Goal: Task Accomplishment & Management: Complete application form

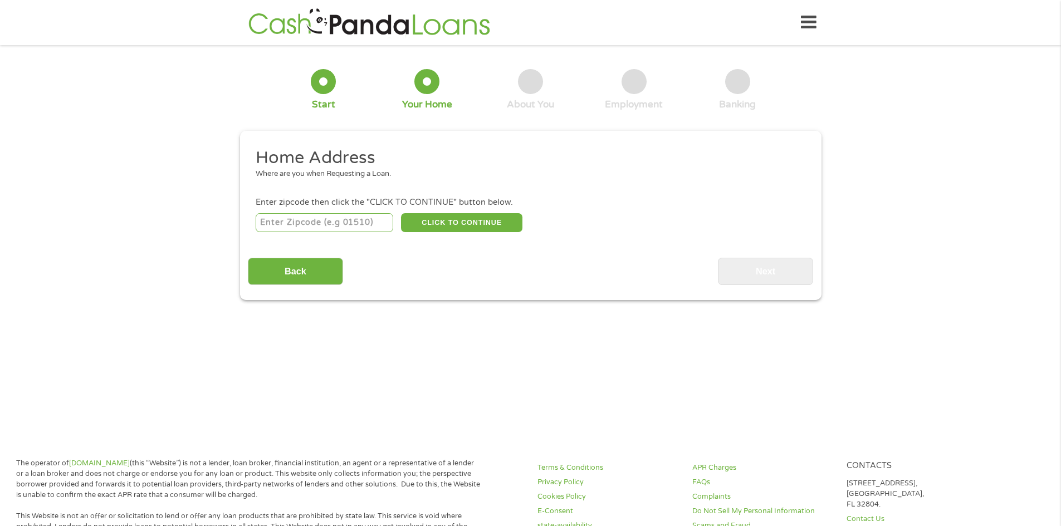
click at [320, 218] on input "number" at bounding box center [325, 222] width 138 height 19
type input "78217"
click at [471, 225] on button "CLICK TO CONTINUE" at bounding box center [461, 222] width 121 height 19
type input "78217"
type input "San Antonio"
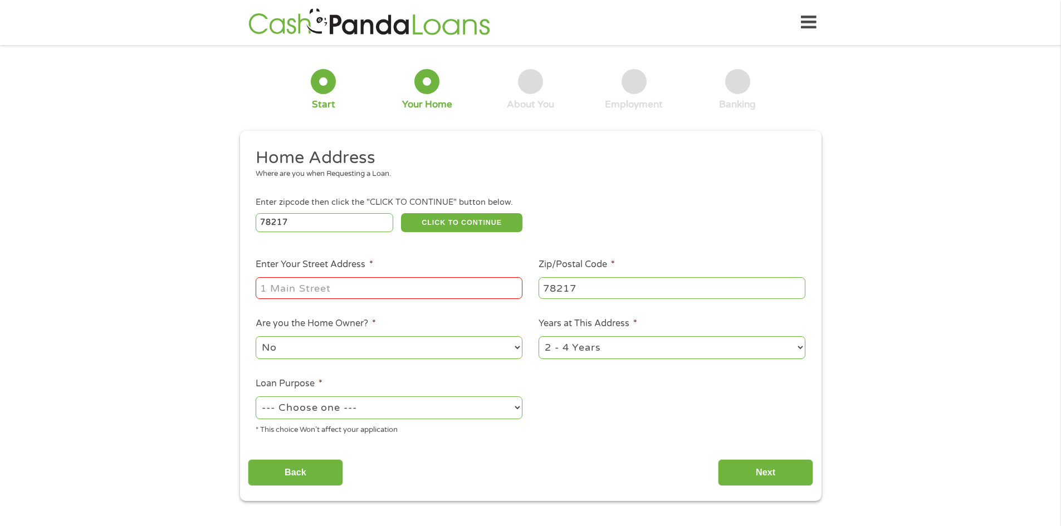
click at [356, 291] on input "Enter Your Street Address *" at bounding box center [389, 287] width 267 height 21
type input "[STREET_ADDRESS]"
click at [192, 362] on div "1 Start 2 Your Home 3 About You 4 Employment 5 Banking 6 This field is hidden w…" at bounding box center [530, 277] width 1061 height 448
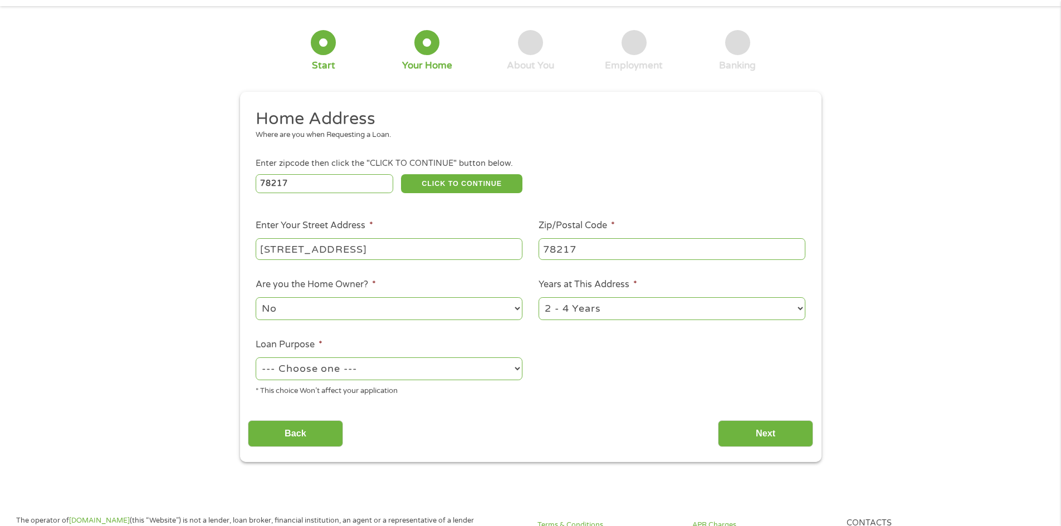
scroll to position [111, 0]
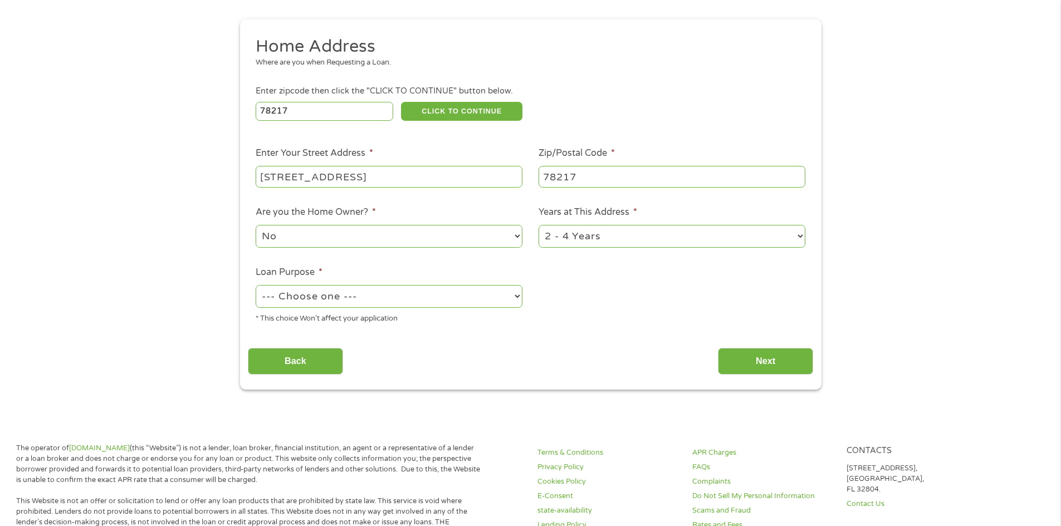
click at [517, 294] on select "--- Choose one --- Pay Bills Debt Consolidation Home Improvement Major Purchase…" at bounding box center [389, 296] width 267 height 23
select select "medicalexpenses"
click at [256, 285] on select "--- Choose one --- Pay Bills Debt Consolidation Home Improvement Major Purchase…" at bounding box center [389, 296] width 267 height 23
click at [516, 403] on section "1 Start 2 Your Home 3 About You 4 Employment 5 Banking 6 This field is hidden w…" at bounding box center [530, 178] width 1061 height 472
click at [774, 361] on input "Next" at bounding box center [765, 361] width 95 height 27
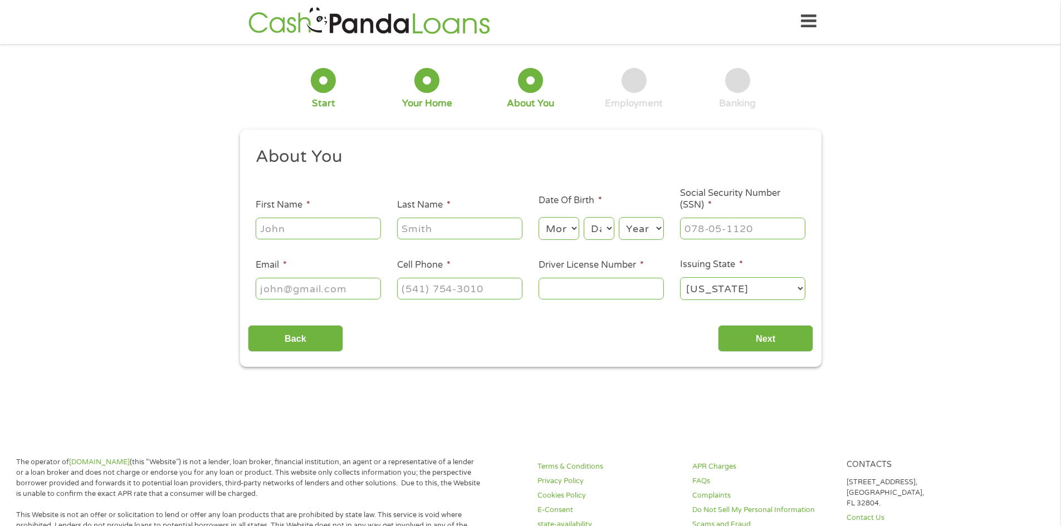
scroll to position [0, 0]
click at [331, 231] on input "First Name *" at bounding box center [318, 229] width 125 height 21
type input "[PERSON_NAME]"
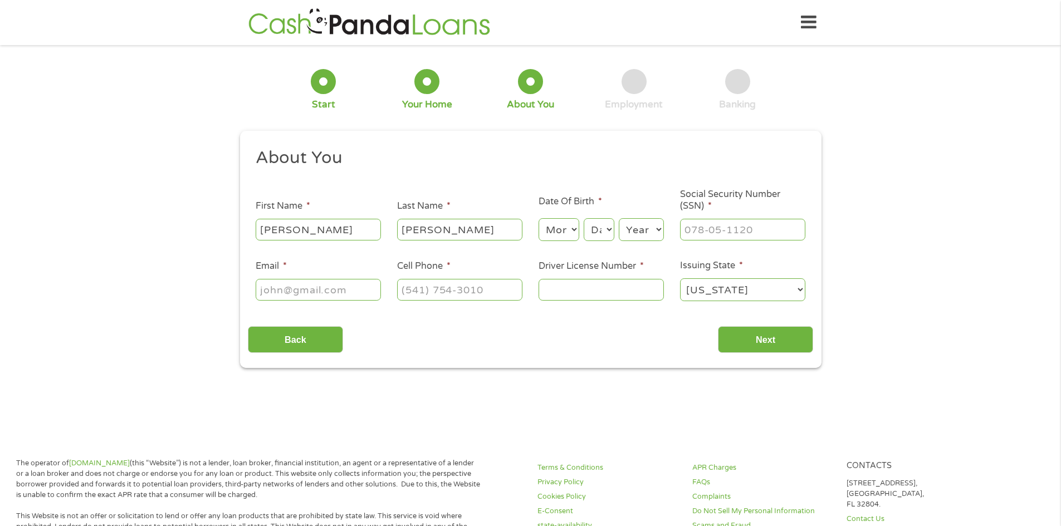
type input "[EMAIL_ADDRESS][DOMAIN_NAME]"
type input "[PHONE_NUMBER]"
click at [424, 342] on div "Back Next" at bounding box center [530, 335] width 565 height 35
click at [574, 228] on select "Month 1 2 3 4 5 6 7 8 9 10 11 12" at bounding box center [558, 229] width 41 height 23
select select "4"
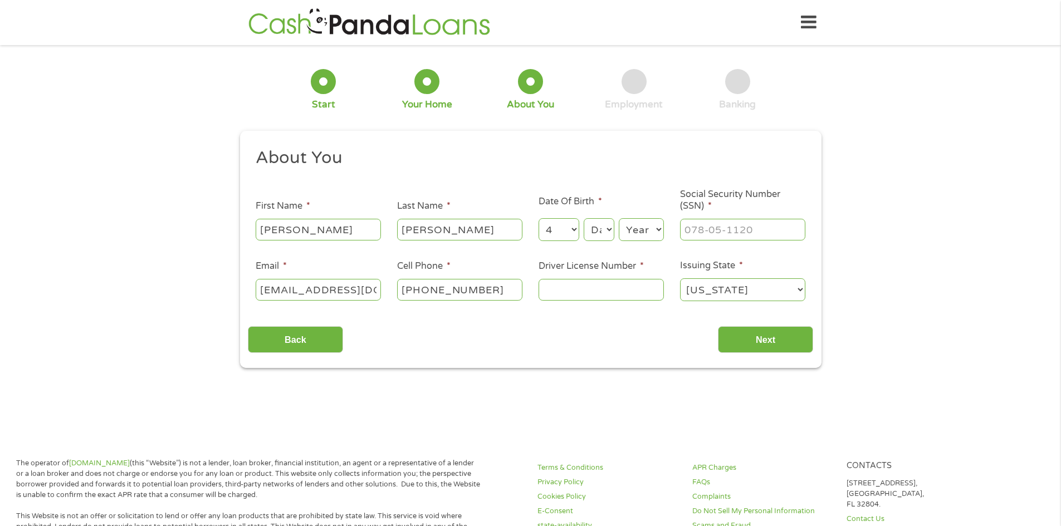
click at [538, 218] on select "Month 1 2 3 4 5 6 7 8 9 10 11 12" at bounding box center [558, 229] width 41 height 23
click at [606, 226] on select "Day 1 2 3 4 5 6 7 8 9 10 11 12 13 14 15 16 17 18 19 20 21 22 23 24 25 26 27 28 …" at bounding box center [599, 229] width 30 height 23
select select "17"
click at [584, 218] on select "Day 1 2 3 4 5 6 7 8 9 10 11 12 13 14 15 16 17 18 19 20 21 22 23 24 25 26 27 28 …" at bounding box center [599, 229] width 30 height 23
click at [659, 231] on select "Year [DATE] 2006 2005 2004 2003 2002 2001 2000 1999 1998 1997 1996 1995 1994 19…" at bounding box center [641, 229] width 45 height 23
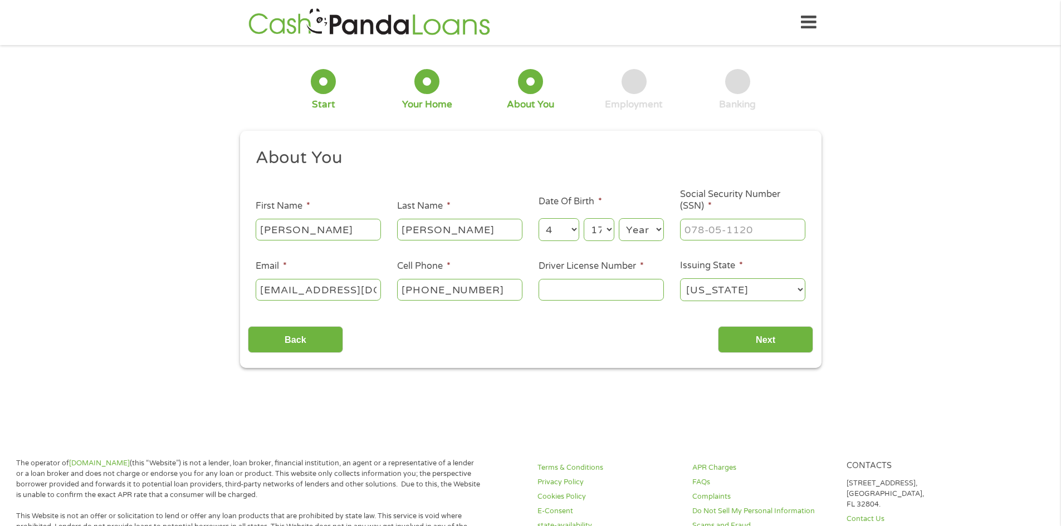
click at [648, 232] on select "Year [DATE] 2006 2005 2004 2003 2002 2001 2000 1999 1998 1997 1996 1995 1994 19…" at bounding box center [641, 229] width 45 height 23
select select "1964"
click at [619, 218] on select "Year [DATE] 2006 2005 2004 2003 2002 2001 2000 1999 1998 1997 1996 1995 1994 19…" at bounding box center [641, 229] width 45 height 23
click at [761, 230] on input "___-__-____" at bounding box center [742, 229] width 125 height 21
type input "200-54-6044"
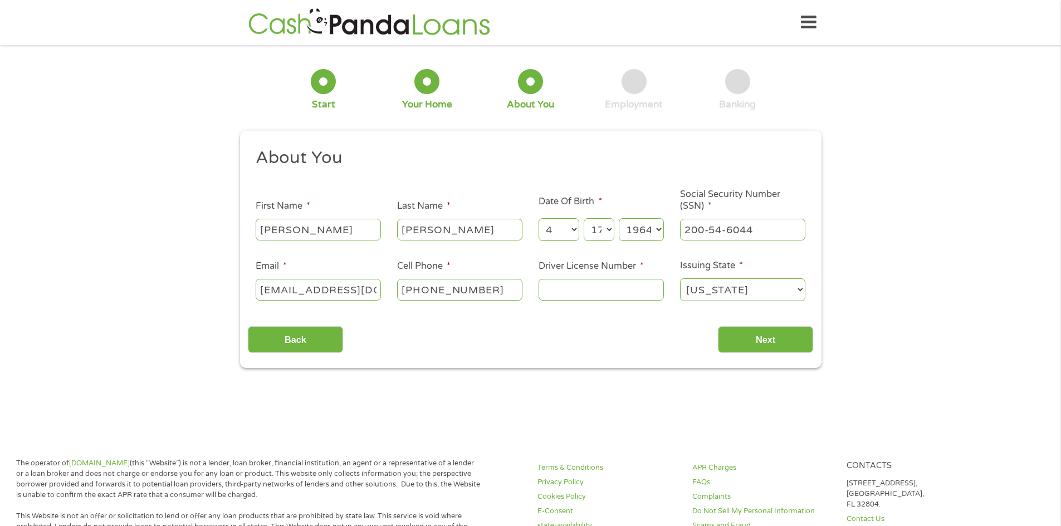
click at [573, 289] on input "Driver License Number *" at bounding box center [600, 289] width 125 height 21
type input "46473877"
click at [792, 334] on input "Next" at bounding box center [765, 339] width 95 height 27
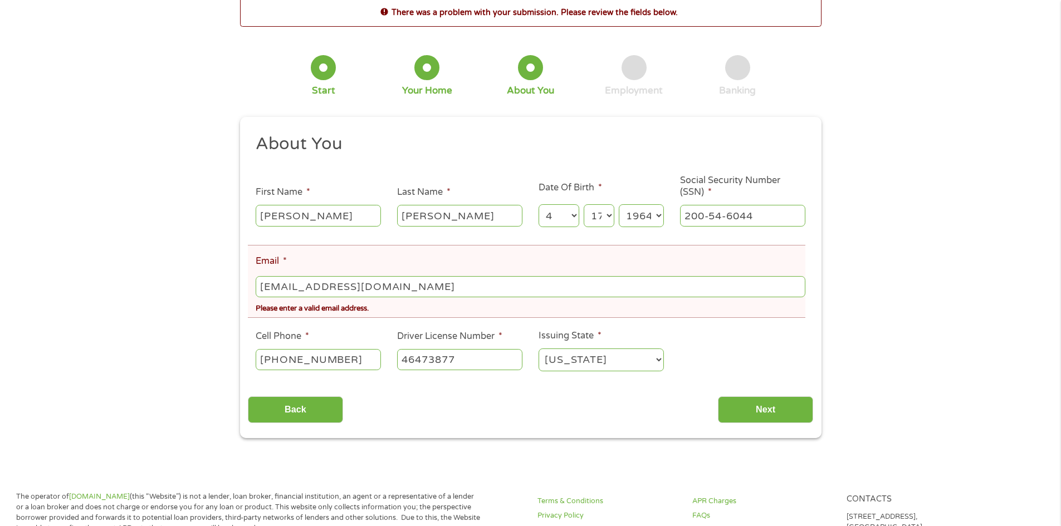
scroll to position [111, 0]
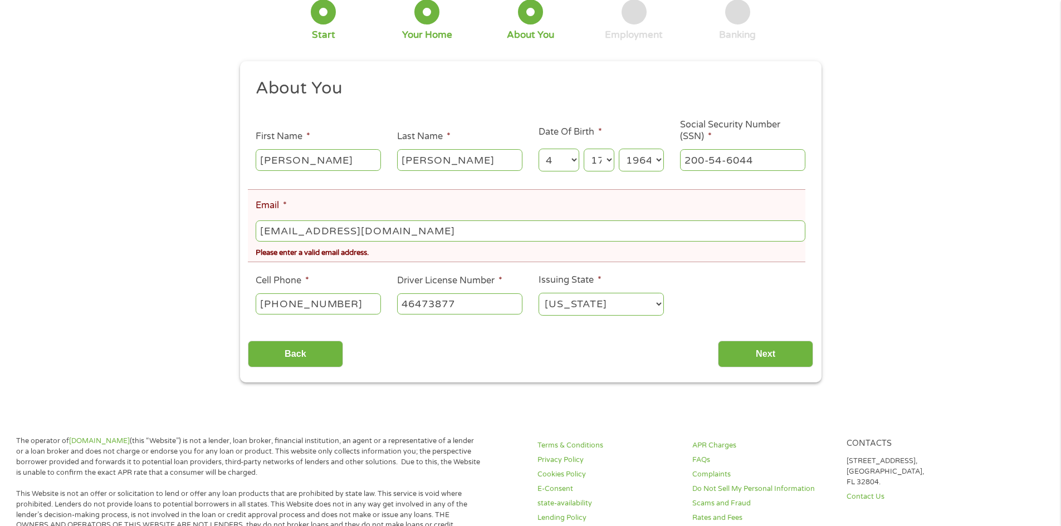
click at [408, 232] on input "[EMAIL_ADDRESS][DOMAIN_NAME]" at bounding box center [530, 231] width 549 height 21
drag, startPoint x: 305, startPoint y: 413, endPoint x: 419, endPoint y: 442, distance: 118.2
click at [353, 436] on body "Home Get Loan Offer How it works FAQs Blog Cash Loans Quick Loans Online Loans …" at bounding box center [530, 497] width 1061 height 1217
click at [686, 361] on div "Back Next" at bounding box center [530, 349] width 565 height 35
click at [771, 355] on input "Next" at bounding box center [765, 354] width 95 height 27
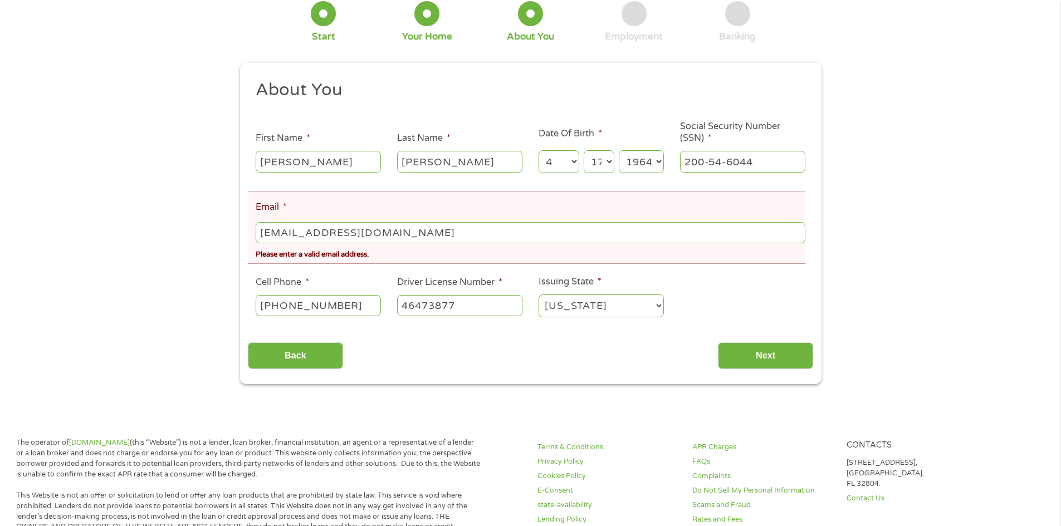
scroll to position [0, 0]
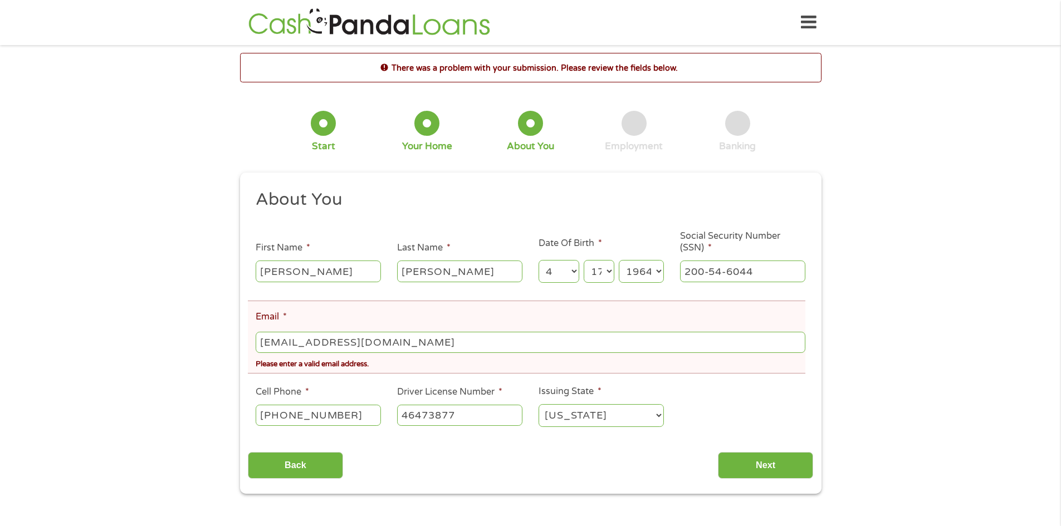
click at [406, 345] on input "[EMAIL_ADDRESS][DOMAIN_NAME]" at bounding box center [530, 342] width 549 height 21
type input "z"
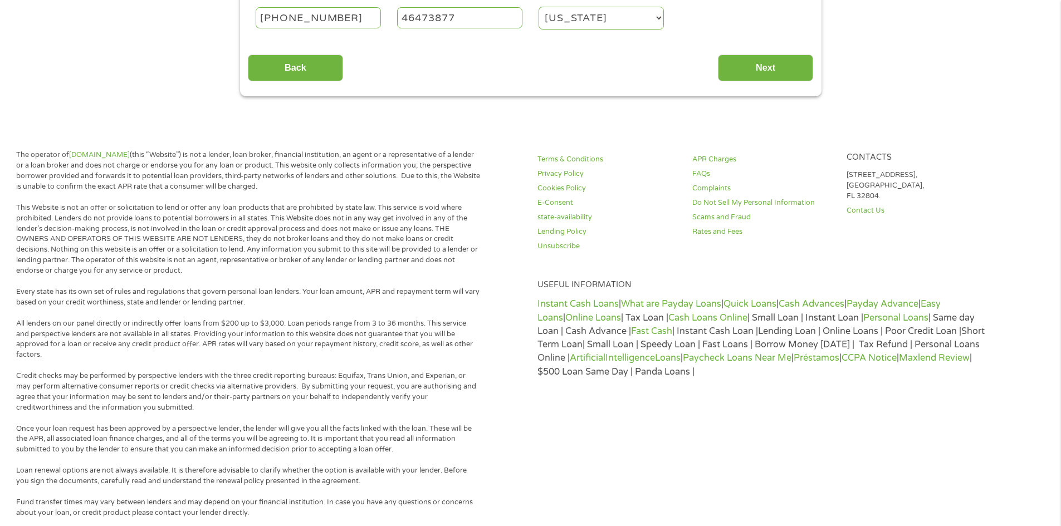
scroll to position [182, 0]
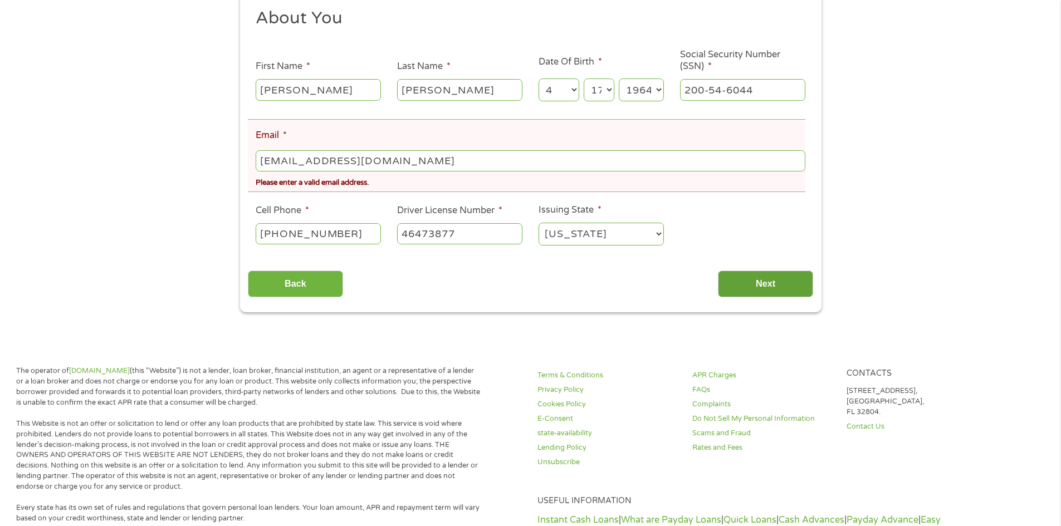
type input "[EMAIL_ADDRESS][DOMAIN_NAME]"
click at [773, 281] on input "Next" at bounding box center [765, 284] width 95 height 27
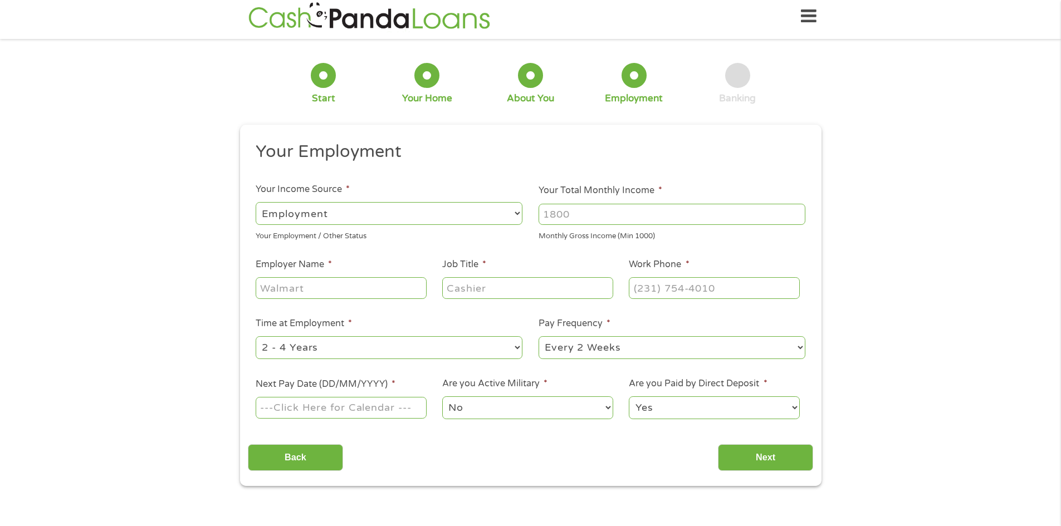
scroll to position [0, 0]
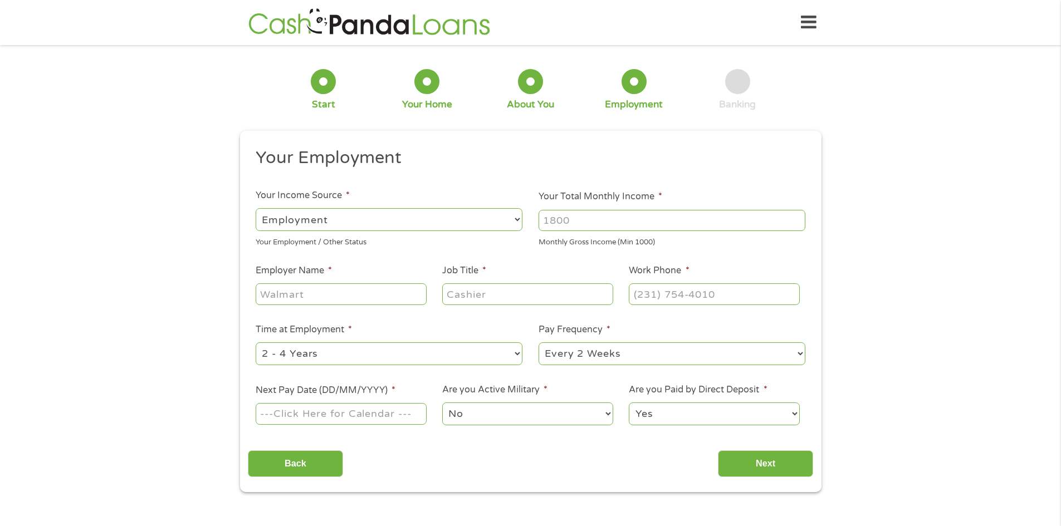
click at [432, 220] on select "--- Choose one --- Employment [DEMOGRAPHIC_DATA] Benefits" at bounding box center [389, 219] width 267 height 23
click at [256, 208] on select "--- Choose one --- Employment [DEMOGRAPHIC_DATA] Benefits" at bounding box center [389, 219] width 267 height 23
click at [601, 220] on input "Your Total Monthly Income *" at bounding box center [671, 220] width 267 height 21
click at [580, 222] on input "Your Total Monthly Income *" at bounding box center [671, 220] width 267 height 21
type input "2"
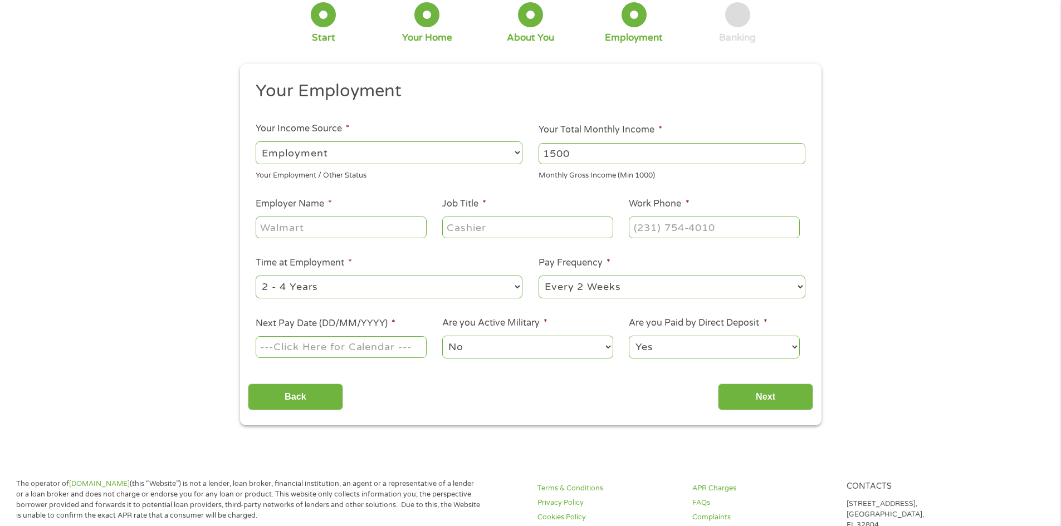
scroll to position [111, 0]
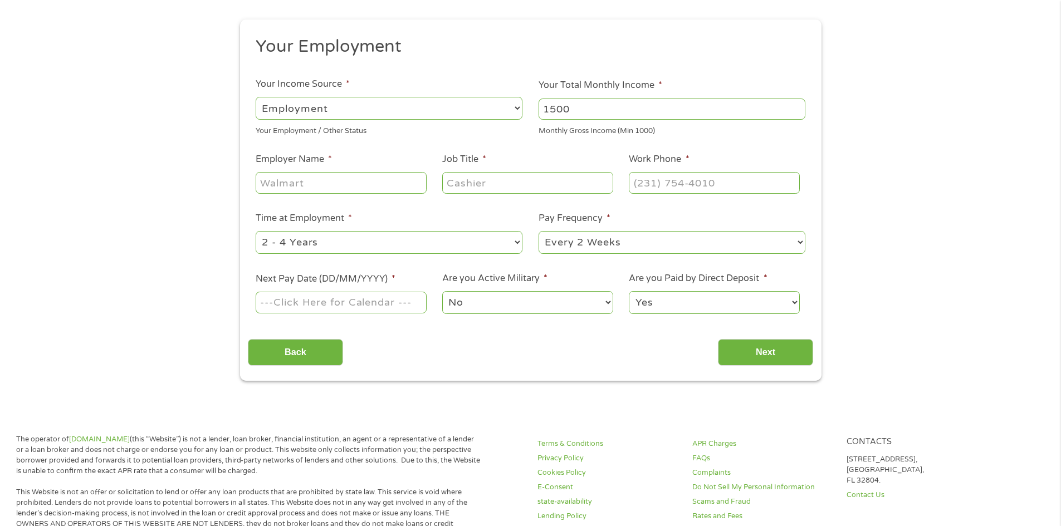
type input "1500"
click at [308, 184] on input "Employer Name *" at bounding box center [341, 182] width 170 height 21
type input "allied universal"
click at [507, 179] on input "Job Title *" at bounding box center [527, 182] width 170 height 21
type input "security"
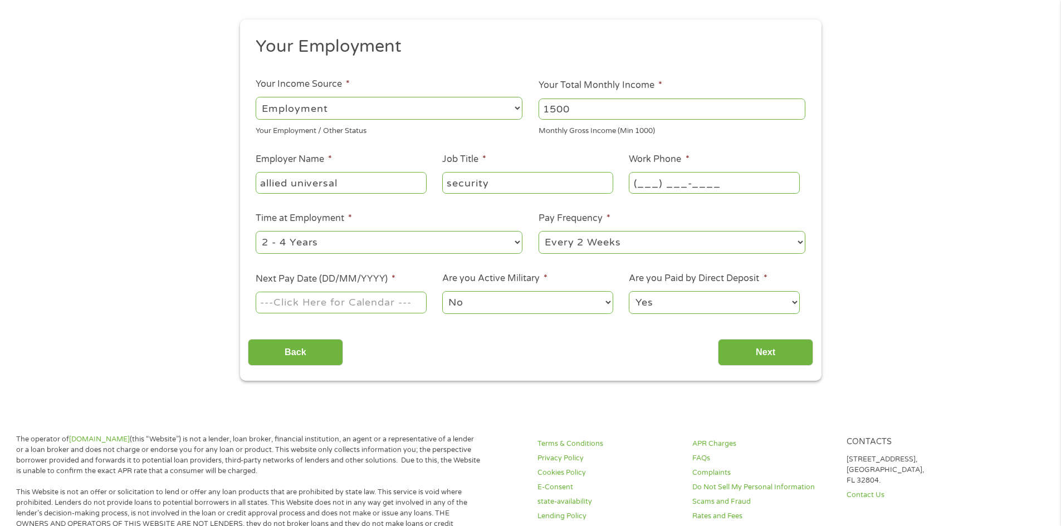
click at [690, 184] on input "(___) ___-____" at bounding box center [714, 182] width 170 height 21
click at [722, 185] on input "(___) ___-8667" at bounding box center [714, 182] width 170 height 21
type input "[PHONE_NUMBER]"
click at [404, 307] on input "Next Pay Date (DD/MM/YYYY) *" at bounding box center [341, 302] width 170 height 21
click at [401, 296] on input "Next Pay Date (DD/MM/YYYY) *" at bounding box center [341, 302] width 170 height 21
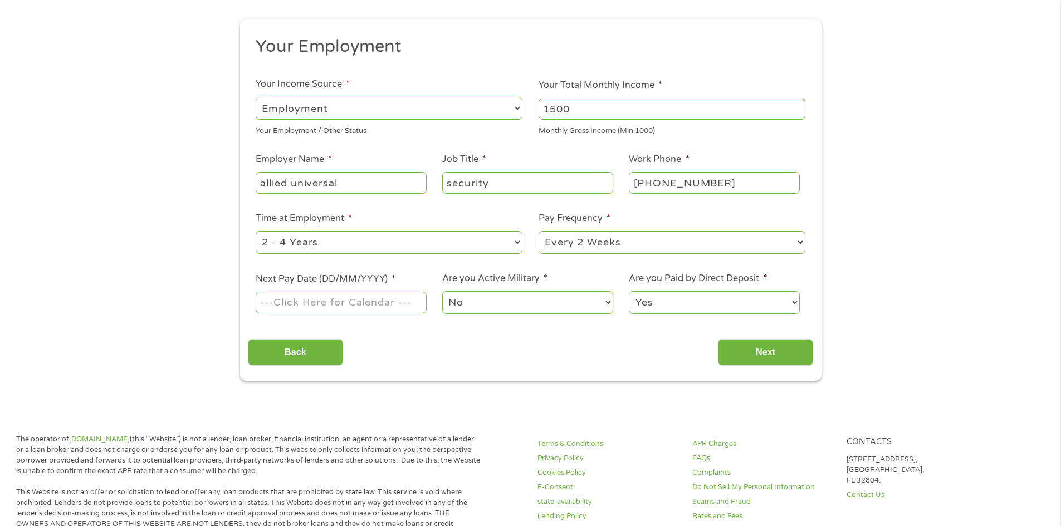
click at [259, 308] on input "Next Pay Date (DD/MM/YYYY) *" at bounding box center [341, 302] width 170 height 21
click at [263, 303] on input "Next Pay Date (DD/MM/YYYY) *" at bounding box center [341, 302] width 170 height 21
click at [409, 303] on input "Next Pay Date (DD/MM/YYYY) *" at bounding box center [341, 302] width 170 height 21
click at [330, 281] on label "Next Pay Date (DD/MM/YYYY) *" at bounding box center [326, 279] width 140 height 12
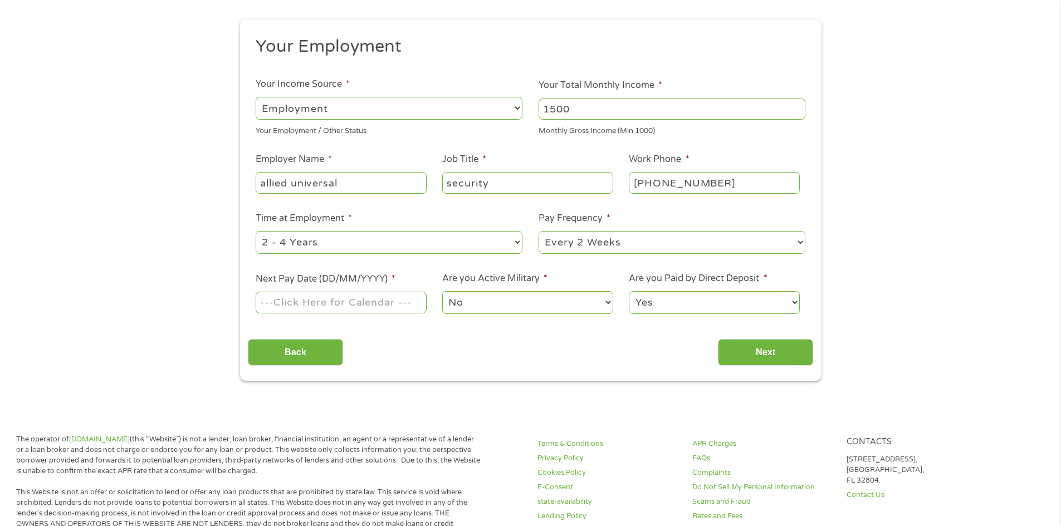
click at [330, 292] on input "Next Pay Date (DD/MM/YYYY) *" at bounding box center [341, 302] width 170 height 21
click at [330, 281] on label "Next Pay Date (DD/MM/YYYY) *" at bounding box center [326, 279] width 140 height 12
click at [330, 292] on input "Next Pay Date (DD/MM/YYYY) *" at bounding box center [341, 302] width 170 height 21
type input "0"
type input "[DATE]"
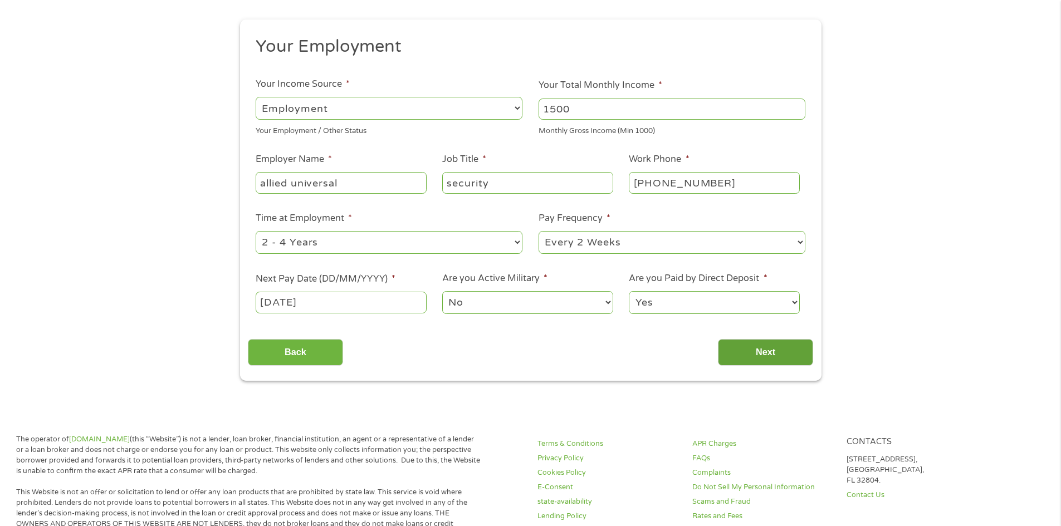
click at [755, 358] on input "Next" at bounding box center [765, 352] width 95 height 27
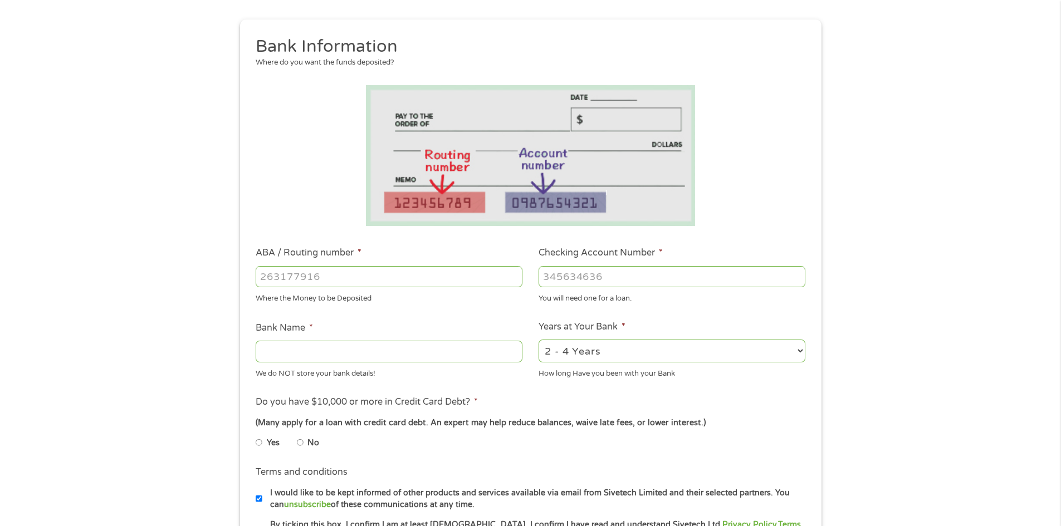
click at [333, 273] on input "ABA / Routing number *" at bounding box center [389, 276] width 267 height 21
type input "031101279"
type input "THE BANCORP BANK"
type input "031101279"
click at [681, 268] on input "Checking Account Number *" at bounding box center [671, 276] width 267 height 21
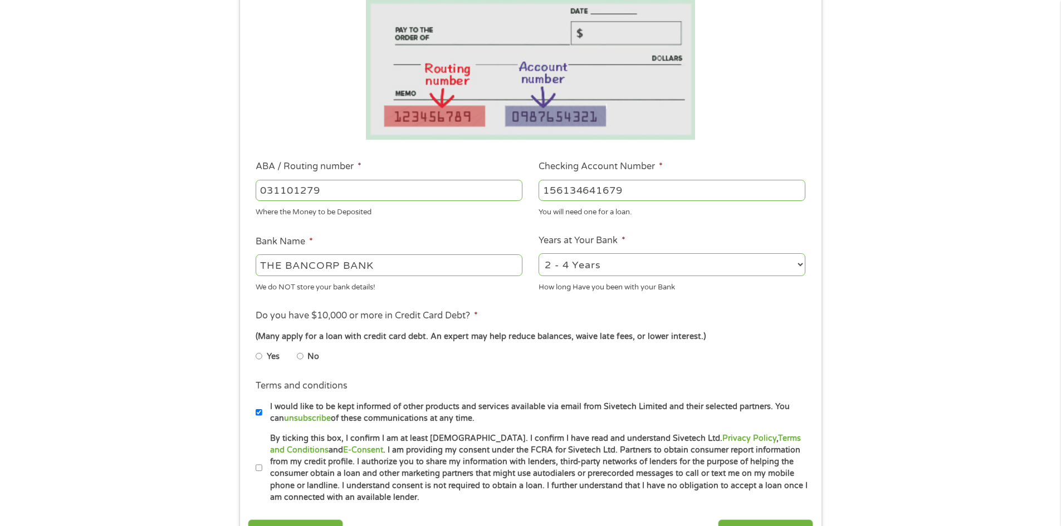
scroll to position [223, 0]
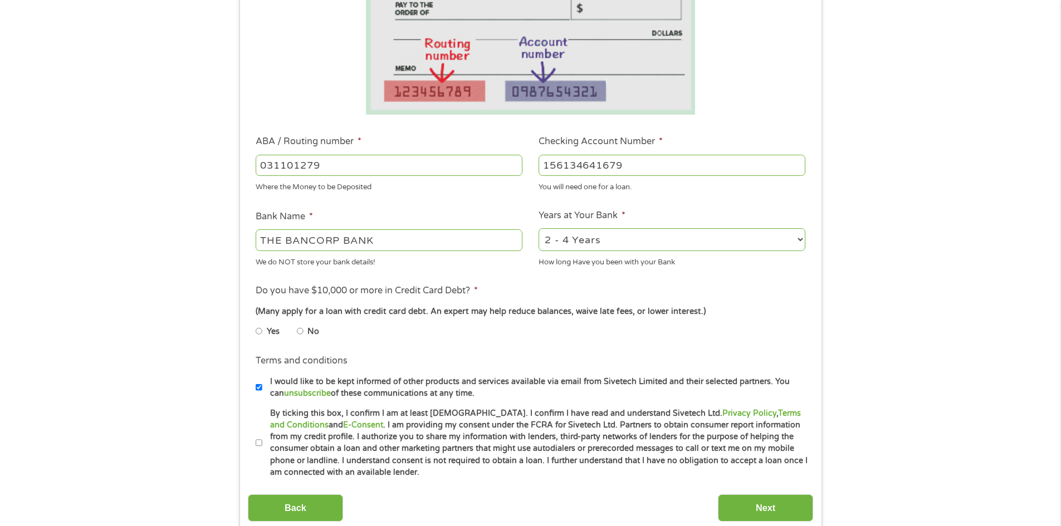
type input "156134641679"
click at [797, 241] on select "2 - 4 Years 6 - 12 Months 1 - 2 Years Over 4 Years" at bounding box center [671, 239] width 267 height 23
click at [538, 228] on select "2 - 4 Years 6 - 12 Months 1 - 2 Years Over 4 Years" at bounding box center [671, 239] width 267 height 23
click at [976, 351] on div "1 Start 2 Your Home 3 About You 4 Employment 5 Banking 6 This field is hidden w…" at bounding box center [530, 183] width 1061 height 706
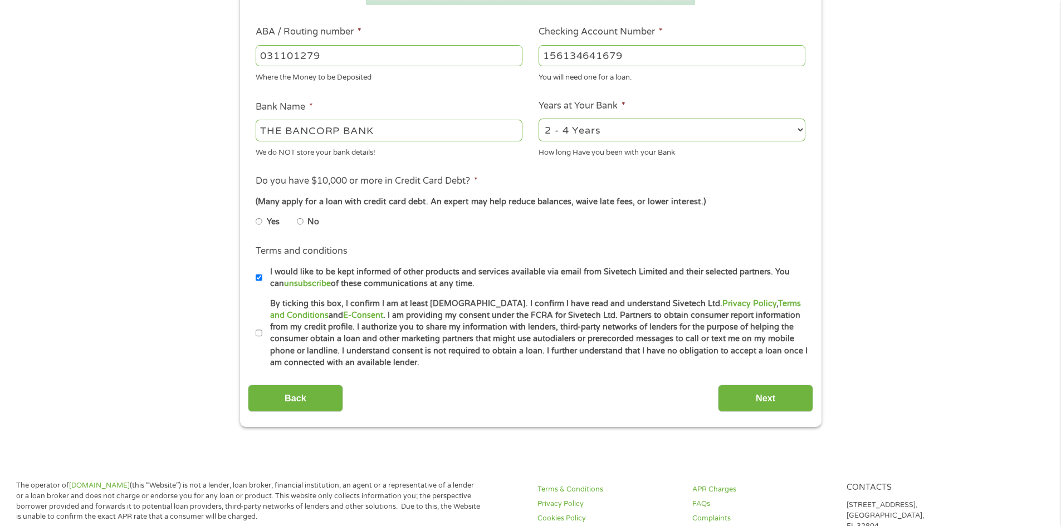
scroll to position [334, 0]
click at [302, 220] on input "No" at bounding box center [300, 220] width 7 height 18
radio input "true"
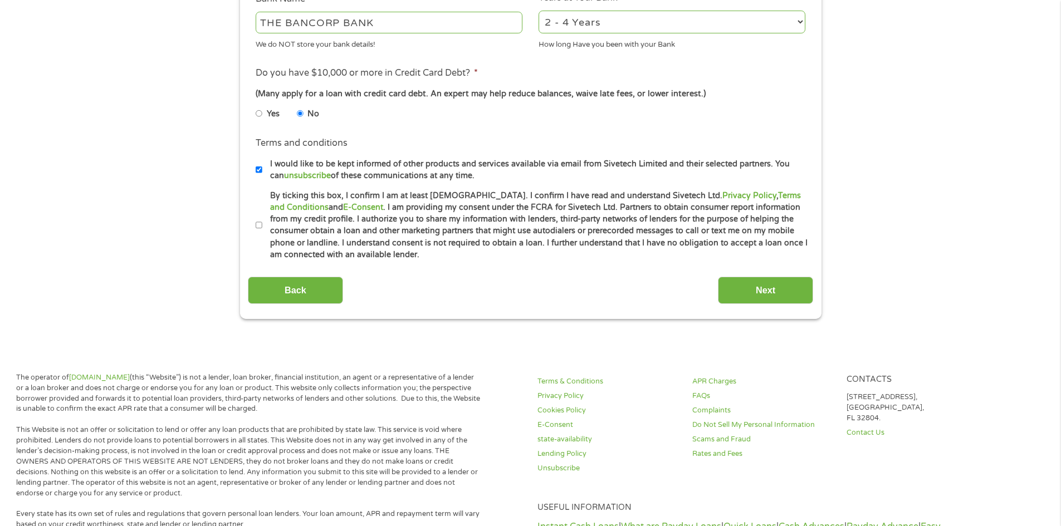
scroll to position [445, 0]
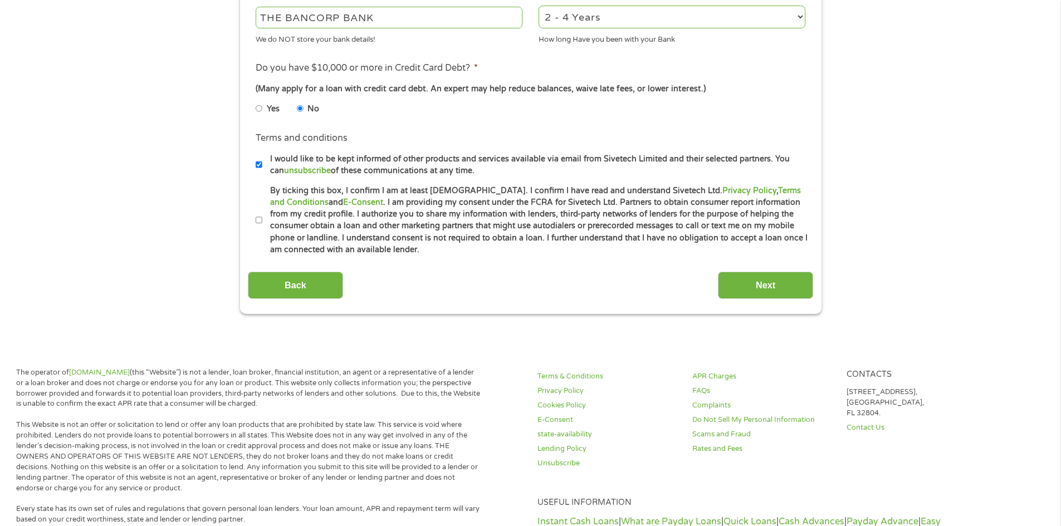
click at [262, 221] on label "By ticking this box, I confirm I am at least [DEMOGRAPHIC_DATA]. I confirm I ha…" at bounding box center [535, 220] width 546 height 71
click at [262, 221] on input "By ticking this box, I confirm I am at least [DEMOGRAPHIC_DATA]. I confirm I ha…" at bounding box center [259, 221] width 7 height 18
checkbox input "true"
click at [790, 290] on input "Next" at bounding box center [765, 285] width 95 height 27
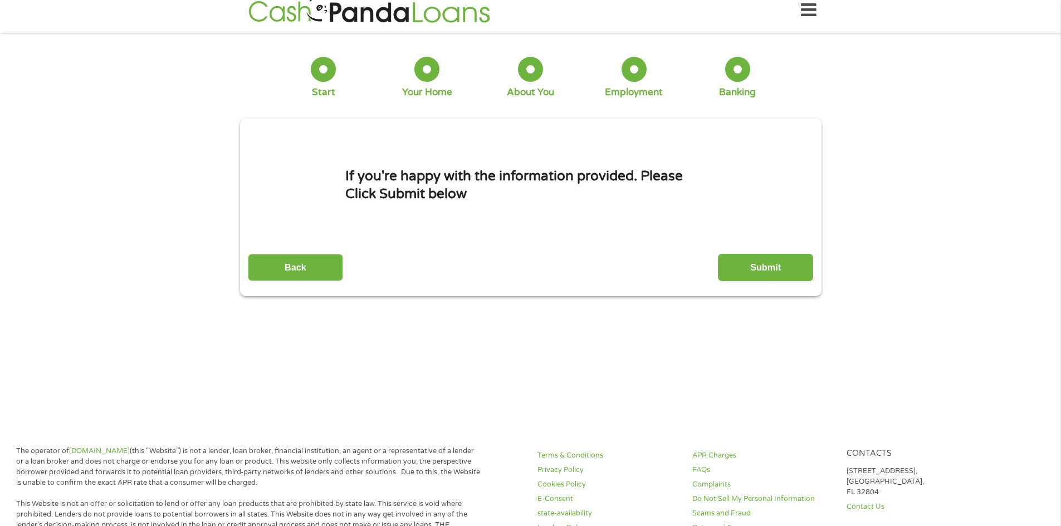
scroll to position [0, 0]
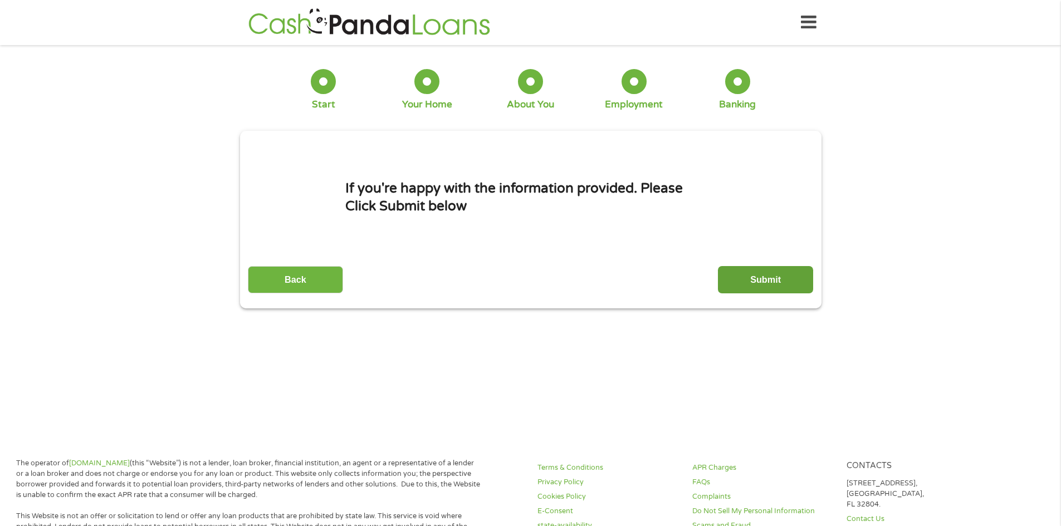
click at [766, 281] on input "Submit" at bounding box center [765, 279] width 95 height 27
